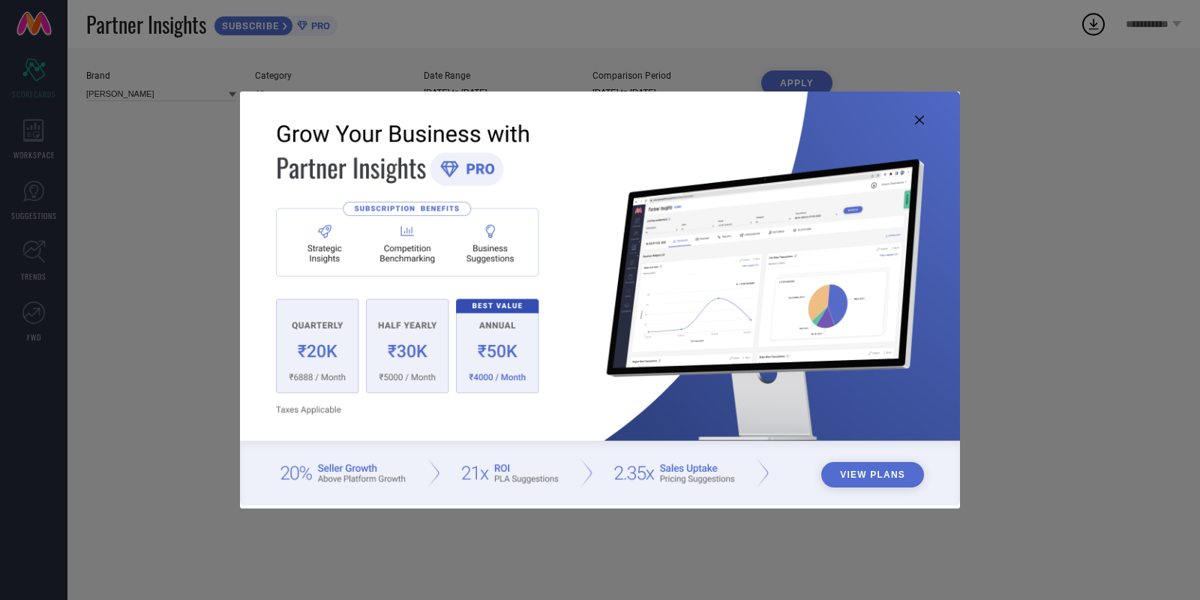
click at [921, 119] on icon at bounding box center [919, 120] width 9 height 9
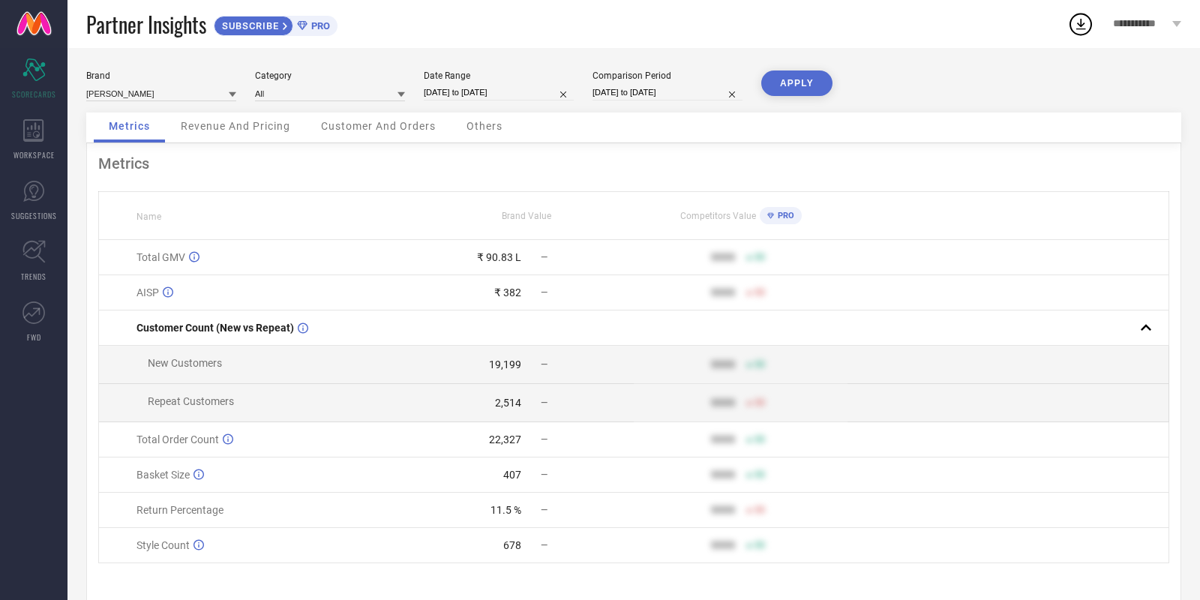
click at [503, 92] on input "[DATE] to [DATE]" at bounding box center [499, 93] width 150 height 16
select select "8"
select select "2025"
select select "9"
select select "2025"
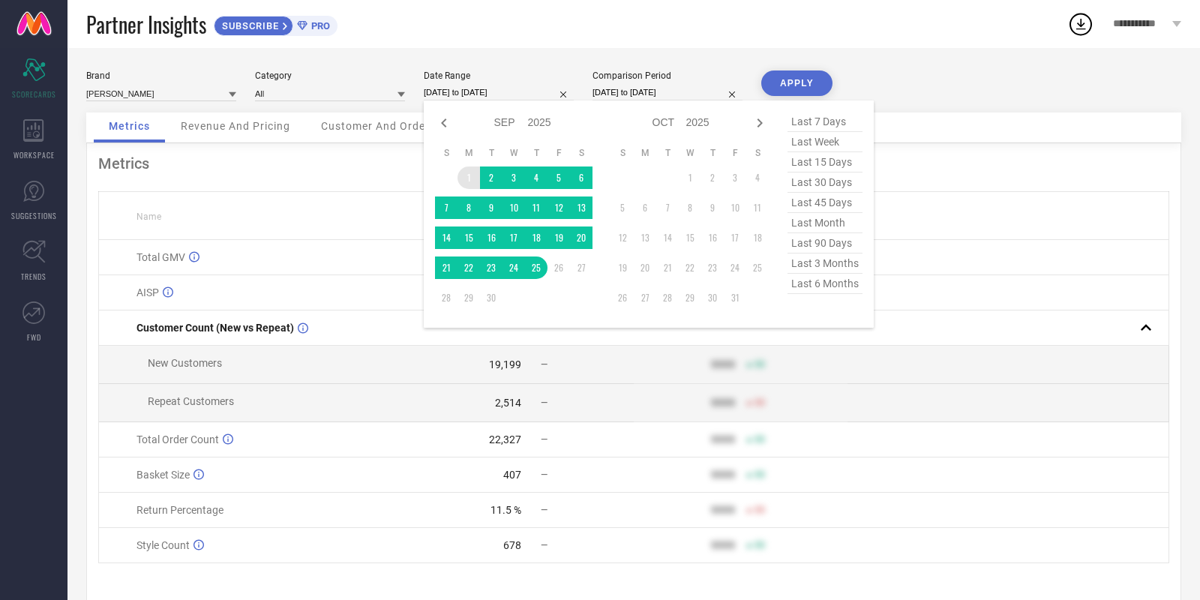
click at [470, 179] on td "1" at bounding box center [469, 178] width 23 height 23
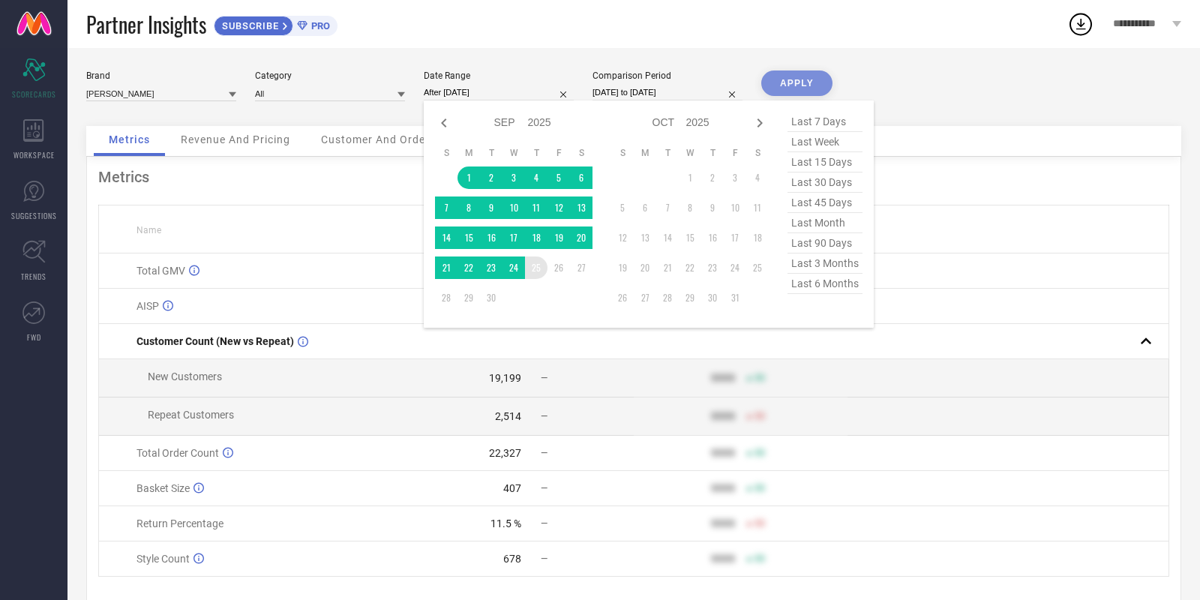
type input "[DATE] to [DATE]"
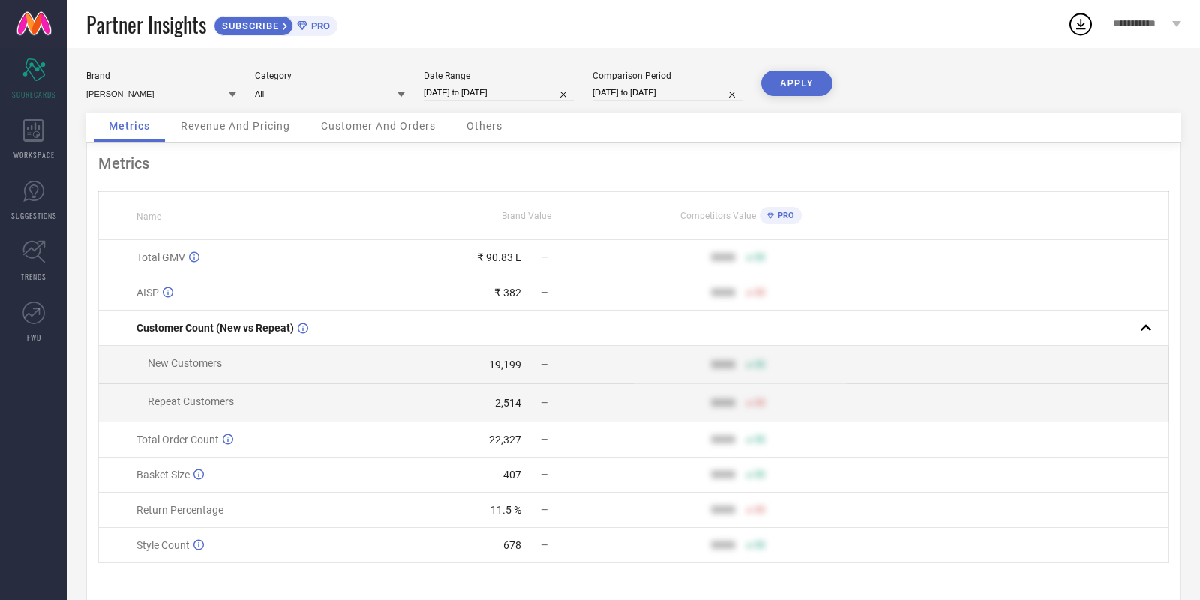
click at [773, 83] on button "APPLY" at bounding box center [796, 84] width 71 height 26
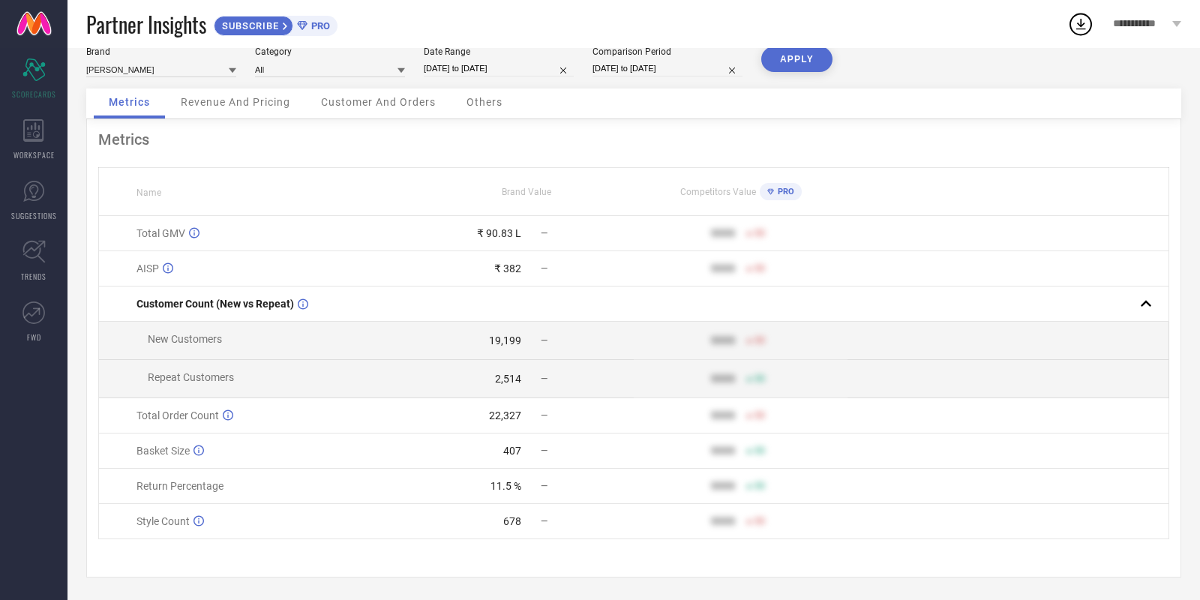
scroll to position [29, 0]
click at [496, 61] on input "[DATE] to [DATE]" at bounding box center [499, 69] width 150 height 16
select select "8"
select select "2025"
select select "9"
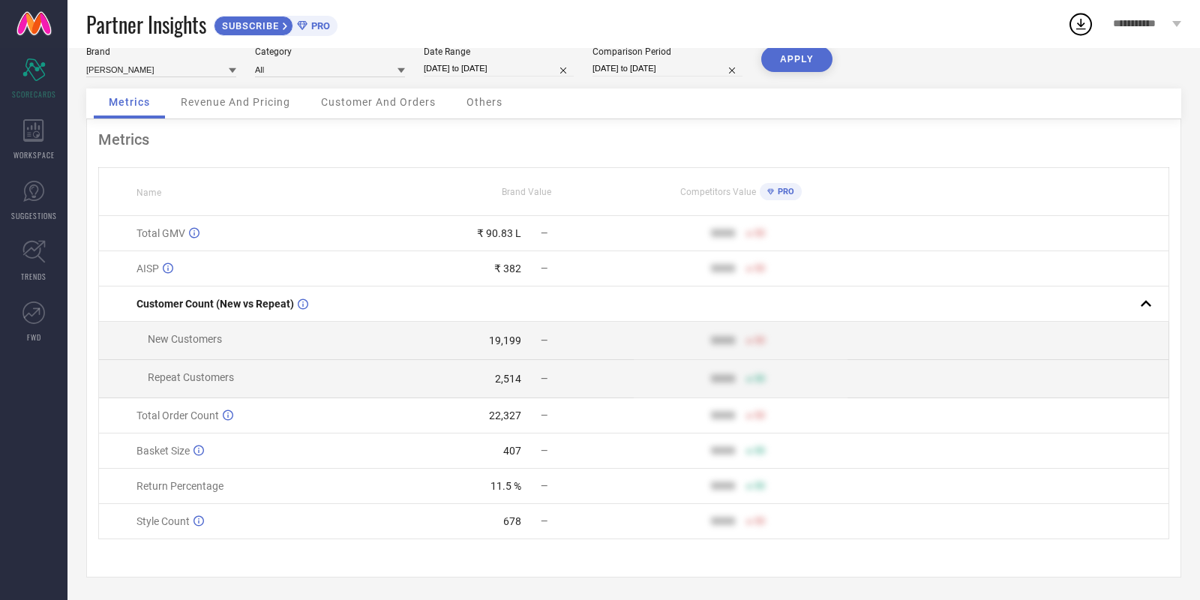
select select "2025"
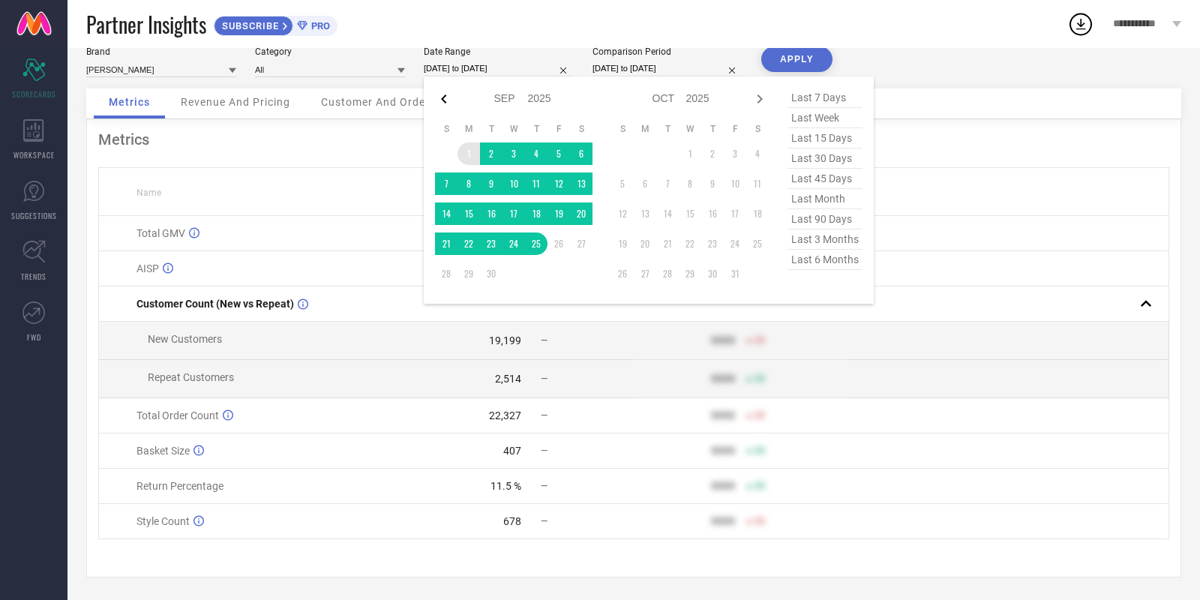
click at [437, 96] on icon at bounding box center [444, 99] width 18 height 18
select select "7"
select select "2025"
select select "8"
select select "2025"
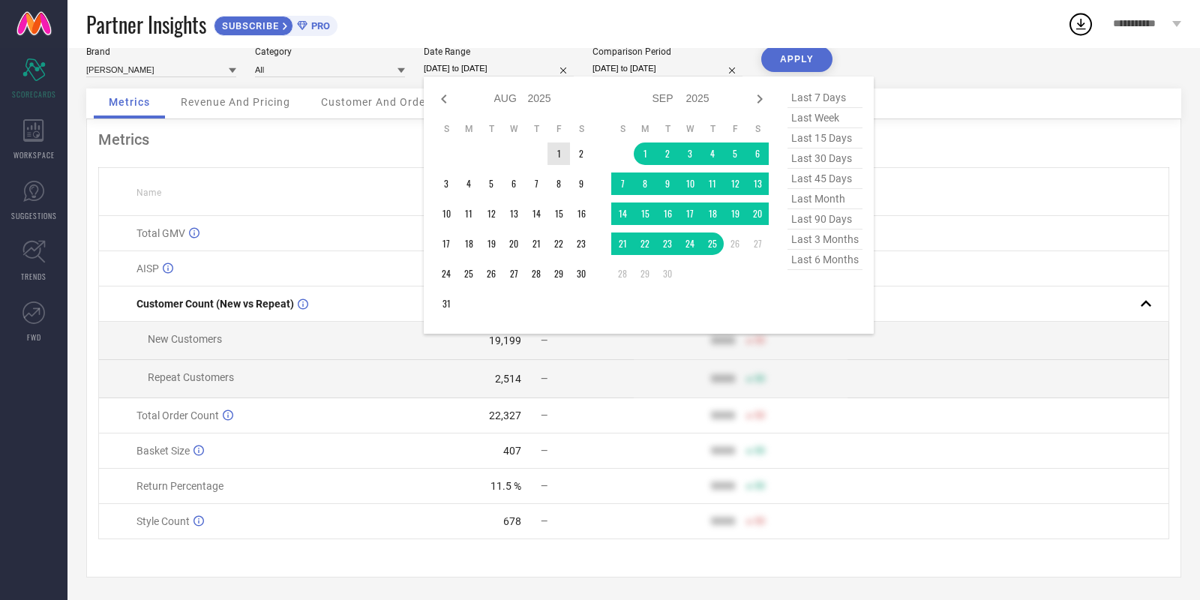
click at [554, 149] on td "1" at bounding box center [559, 154] width 23 height 23
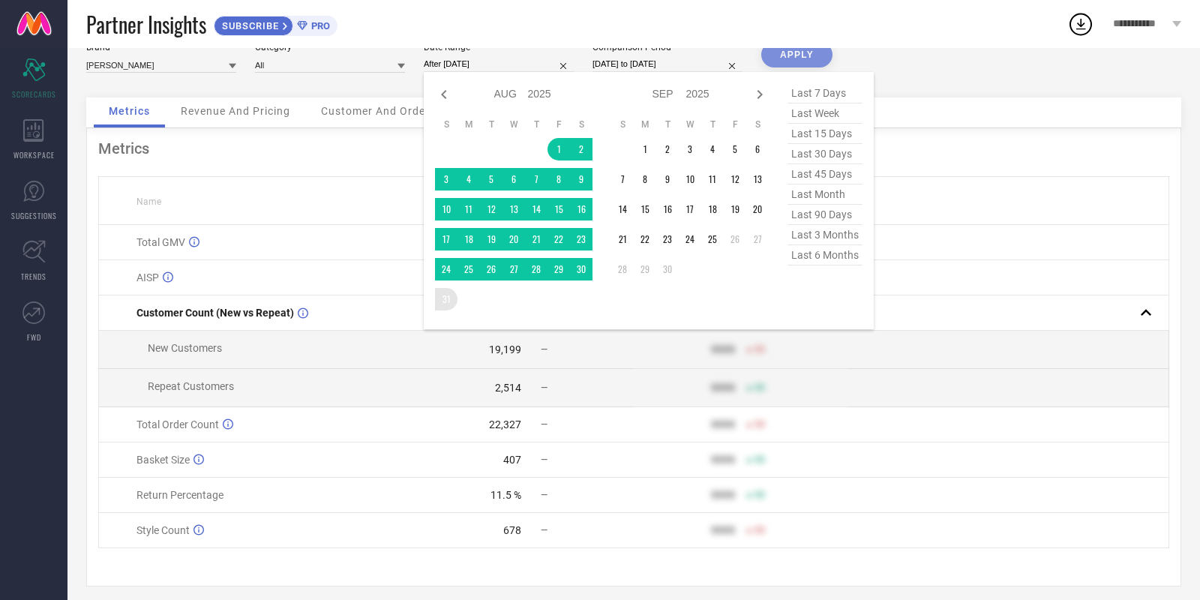
type input "01-08-2025 to 31-08-2025"
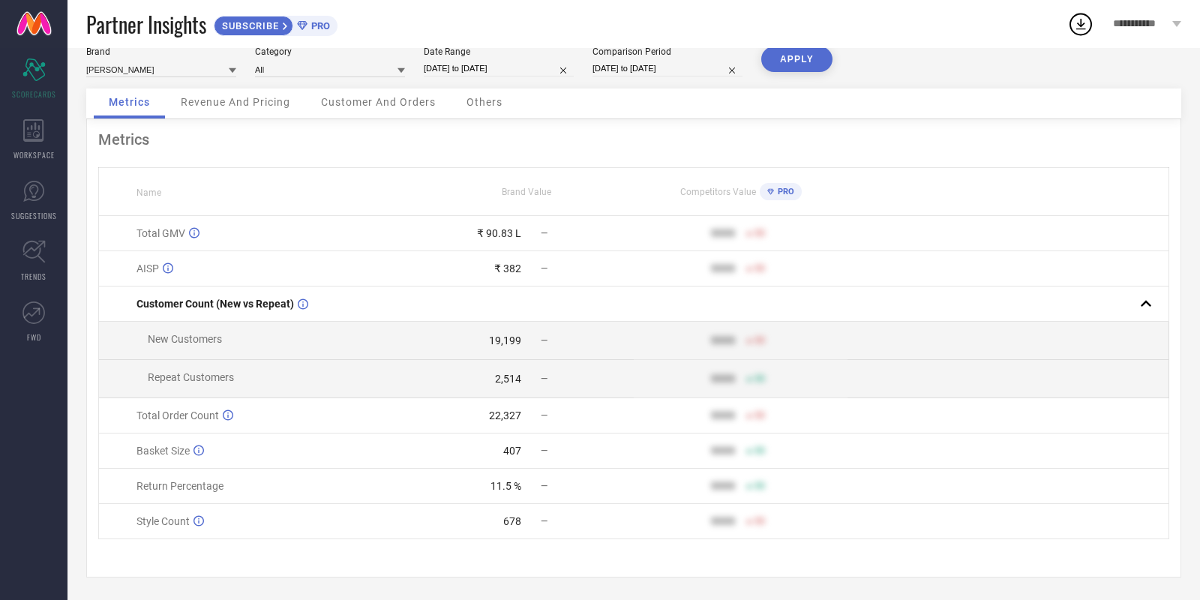
click at [770, 48] on button "APPLY" at bounding box center [796, 60] width 71 height 26
